Goal: Find specific page/section: Find specific page/section

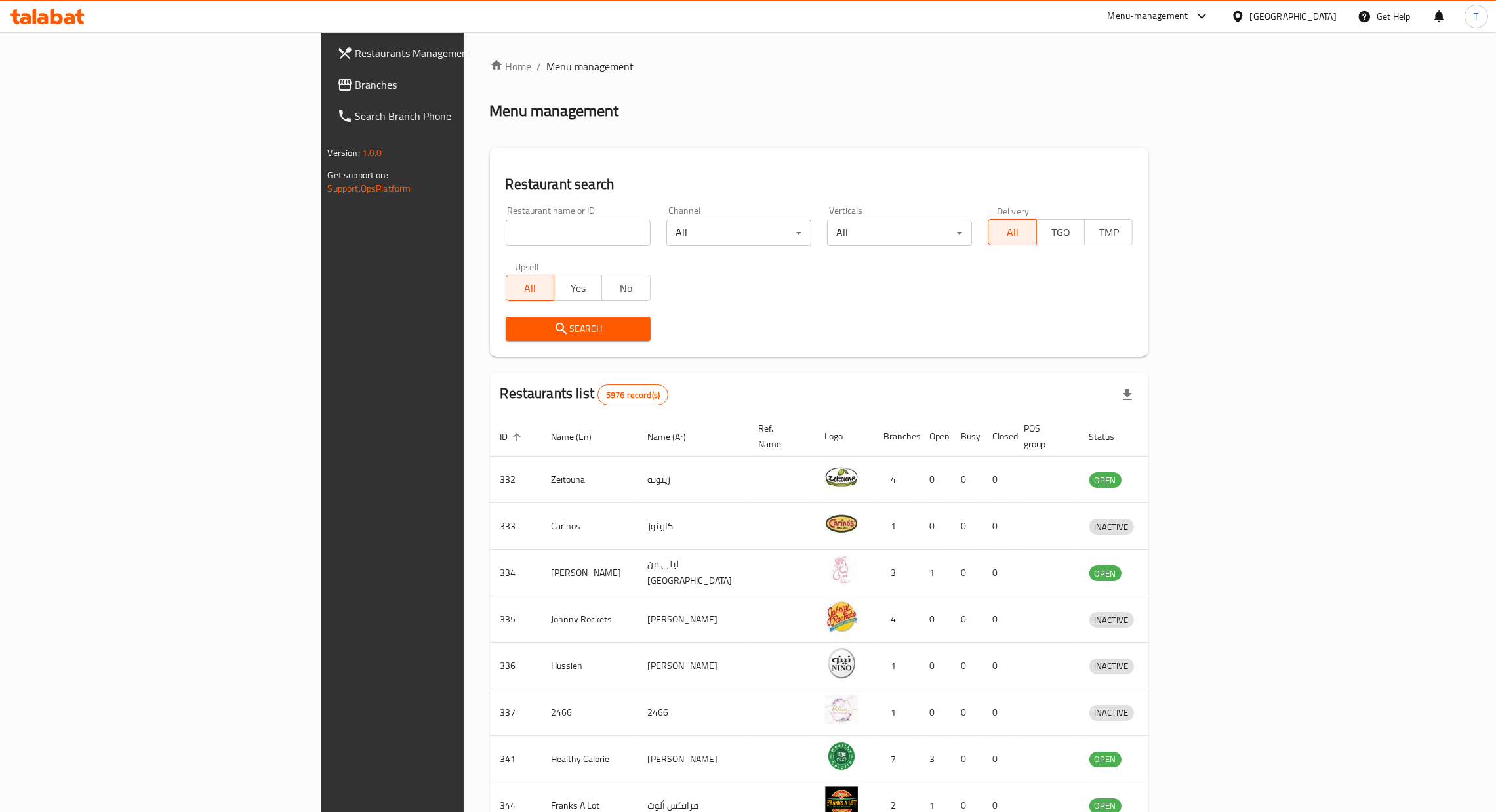
click at [505, 235] on input "search" at bounding box center [577, 232] width 145 height 26
type input "wokman"
click button "Search" at bounding box center [577, 328] width 145 height 24
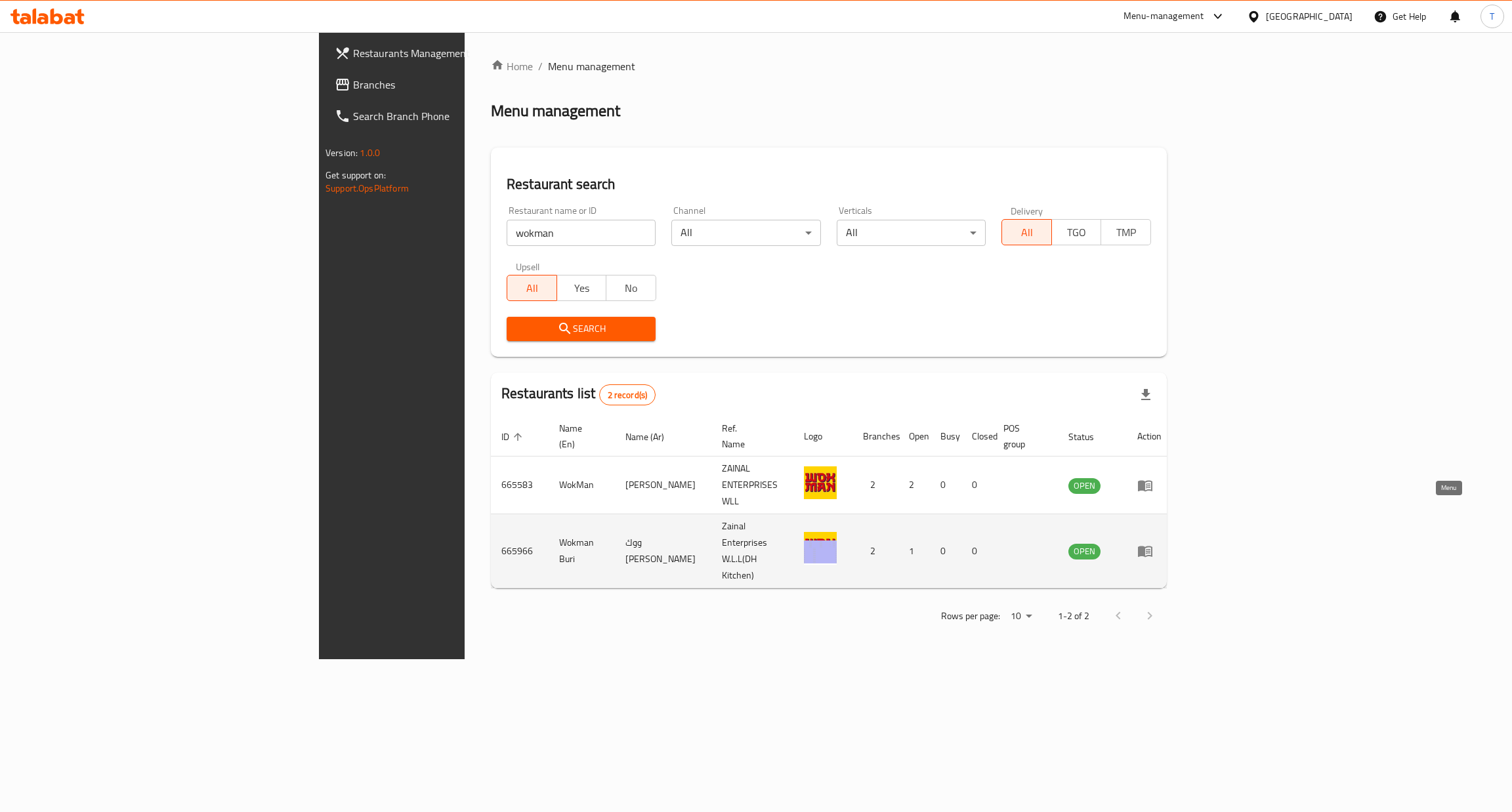
click at [1161, 543] on link "enhanced table" at bounding box center [1149, 551] width 24 height 16
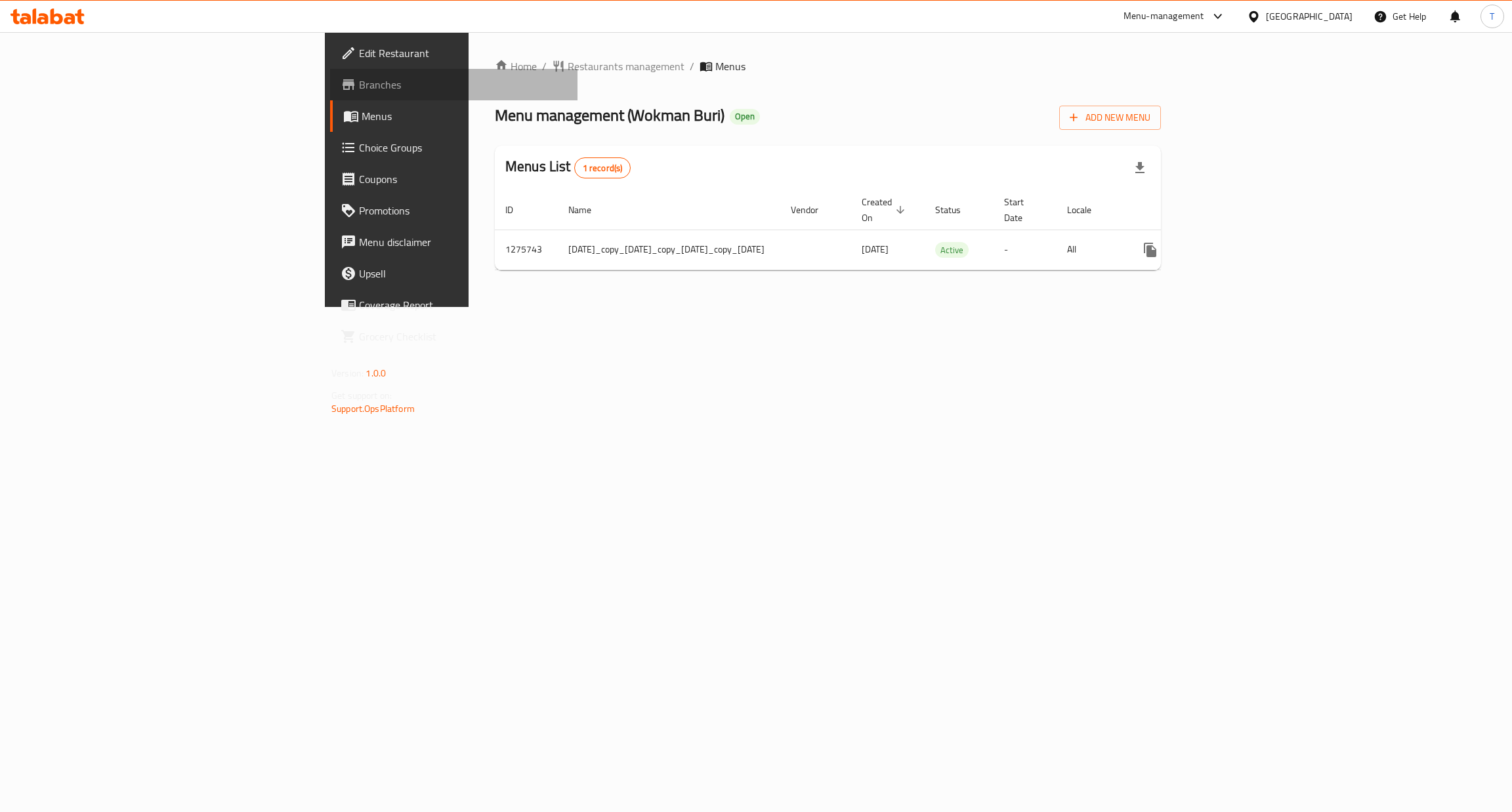
click at [359, 86] on span "Branches" at bounding box center [463, 85] width 208 height 16
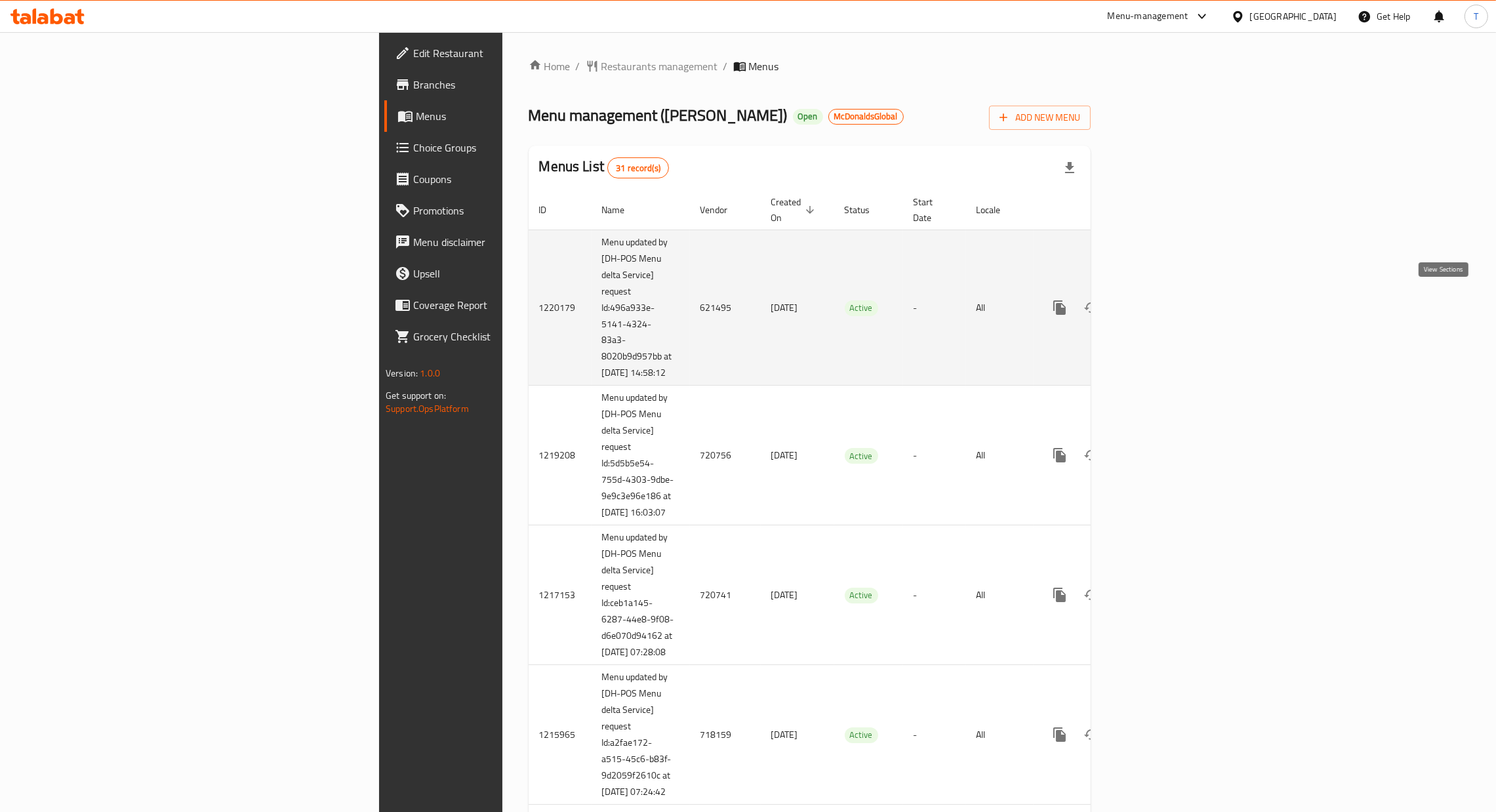
click at [1162, 299] on icon "enhanced table" at bounding box center [1154, 308] width 16 height 16
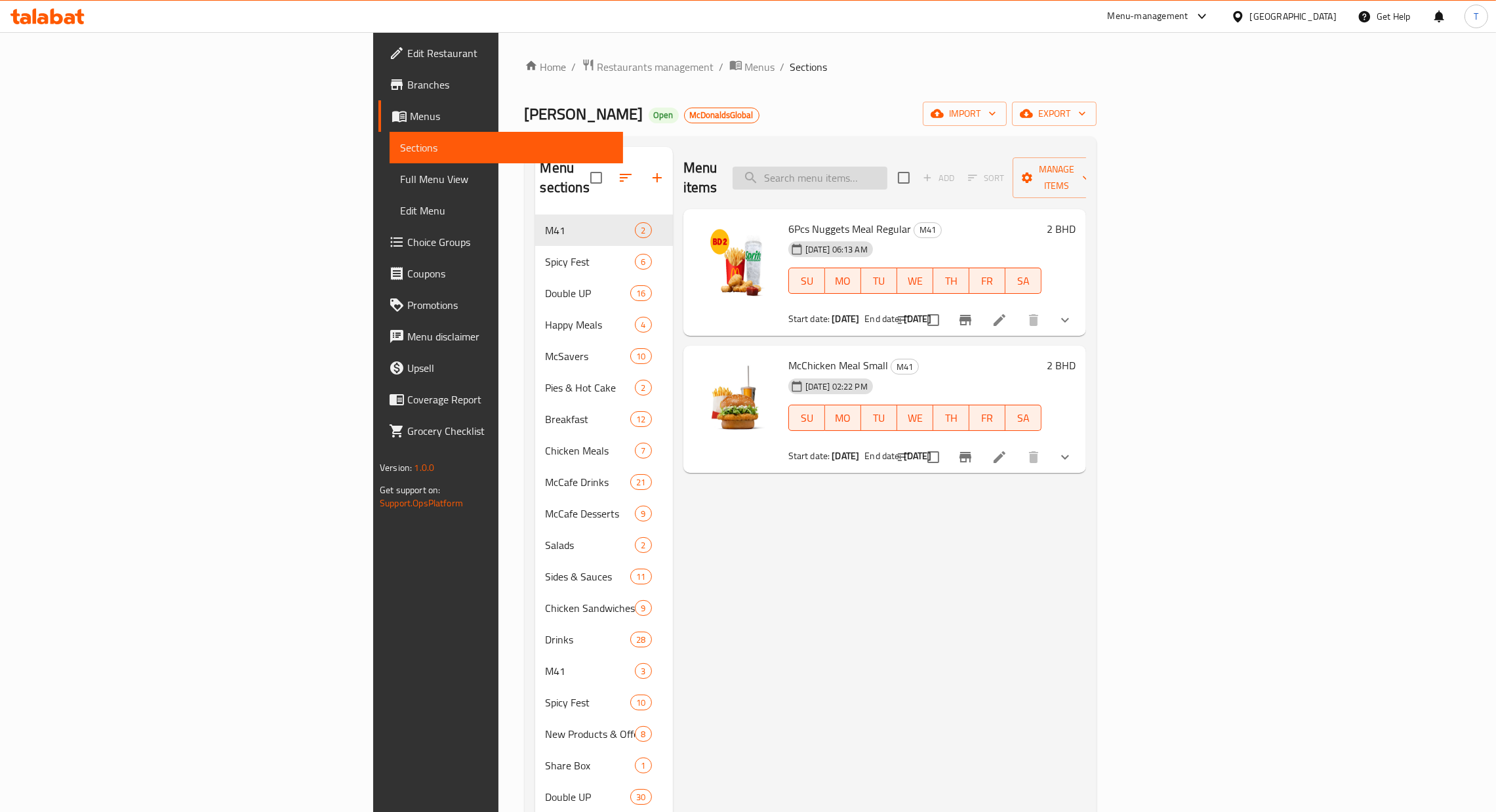
click at [887, 168] on input "search" at bounding box center [810, 178] width 155 height 23
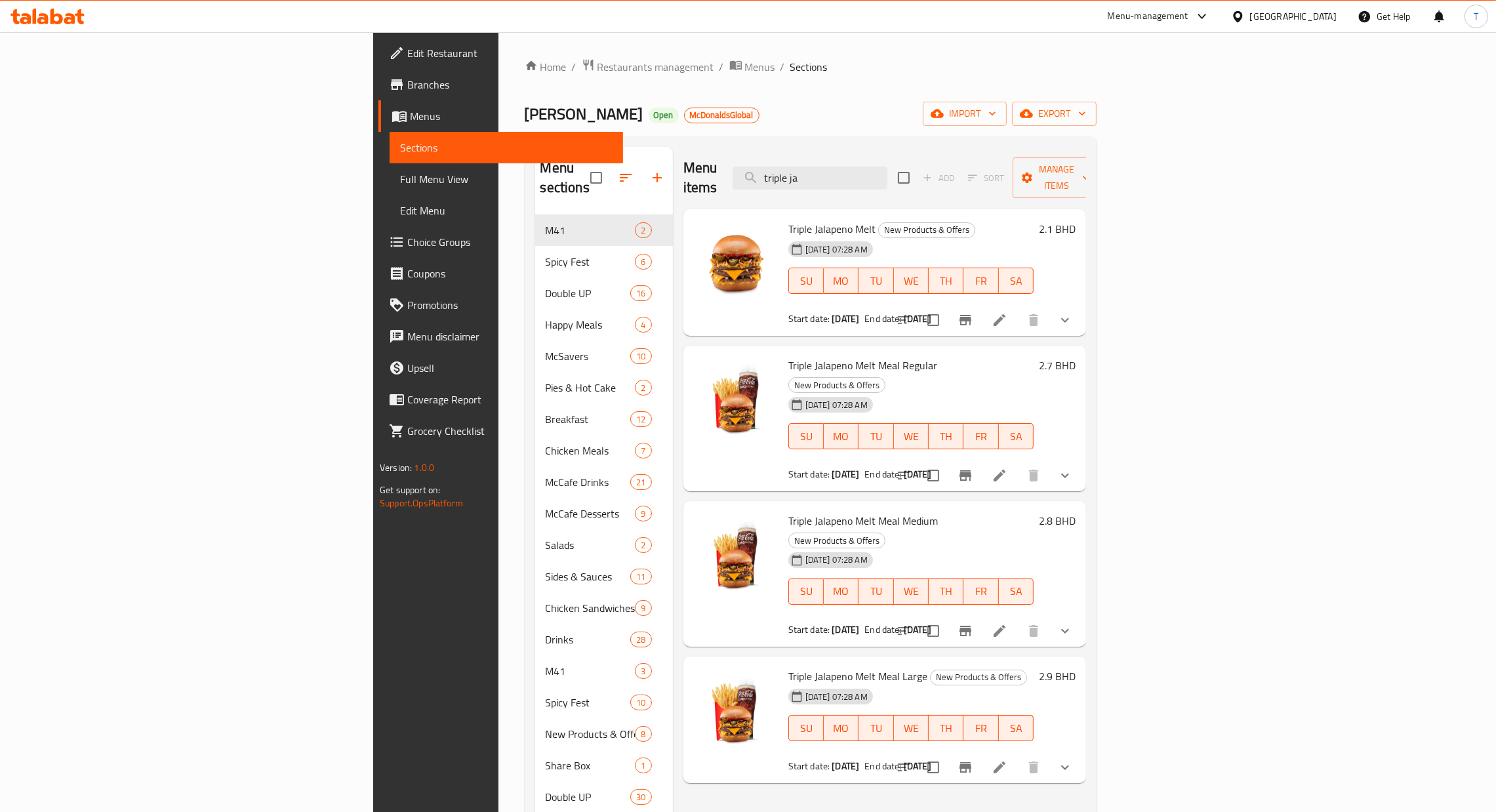
type input "triple ja"
drag, startPoint x: 694, startPoint y: 209, endPoint x: 773, endPoint y: 211, distance: 79.0
click at [788, 219] on span "Triple Jalapeno Melt" at bounding box center [831, 228] width 87 height 20
drag, startPoint x: 694, startPoint y: 344, endPoint x: 839, endPoint y: 348, distance: 145.1
click at [839, 356] on span "Triple Jalapeno Melt Meal Regular" at bounding box center [863, 365] width 149 height 20
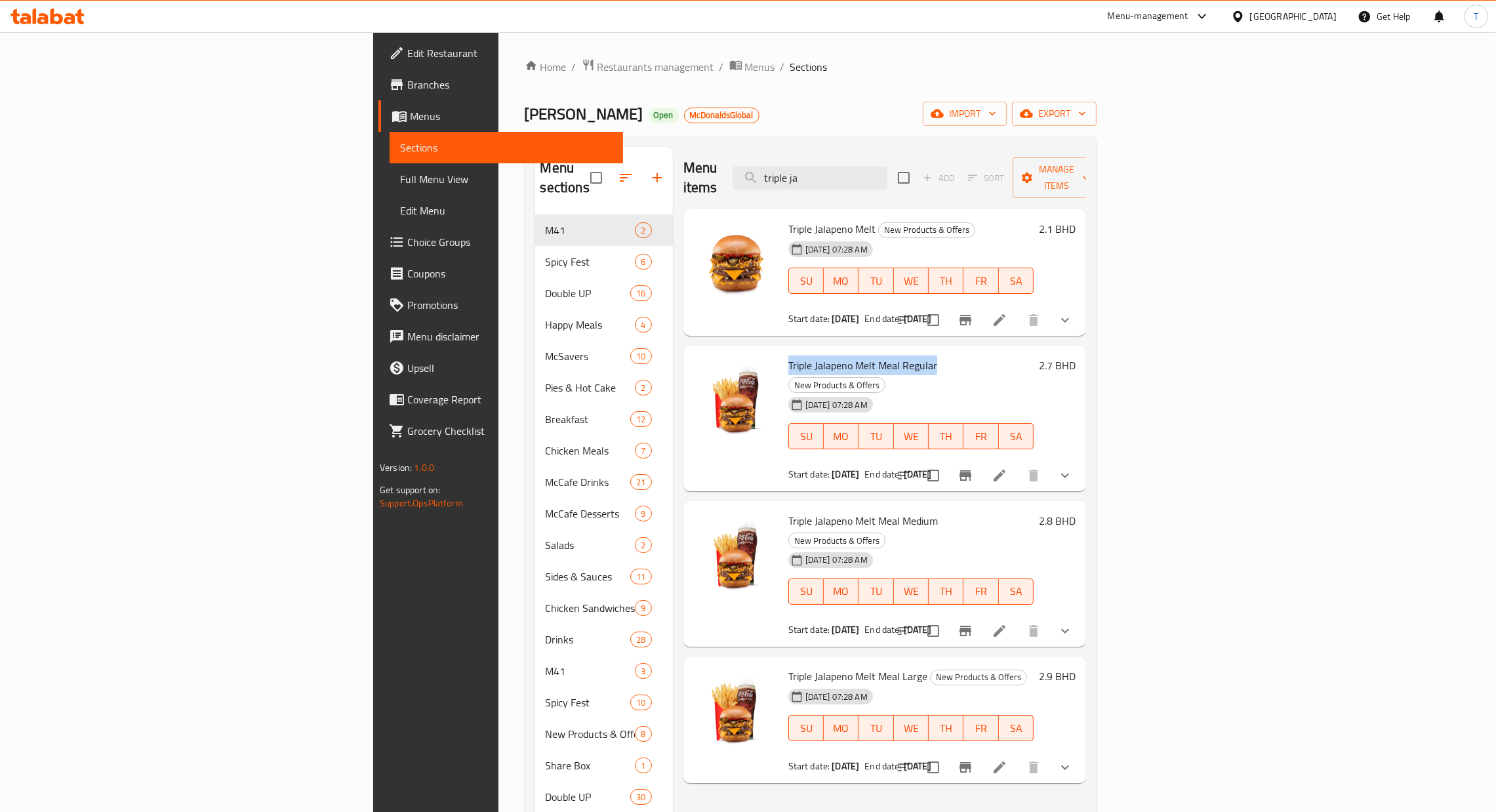
copy span "Triple Jalapeno Melt Meal Regular"
click at [1221, 2] on div "Menu-management" at bounding box center [1159, 16] width 123 height 31
click at [1188, 15] on div "Menu-management" at bounding box center [1148, 17] width 81 height 16
click at [1120, 90] on div "Agent Campaigns Center" at bounding box center [1130, 88] width 99 height 14
